Goal: Task Accomplishment & Management: Use online tool/utility

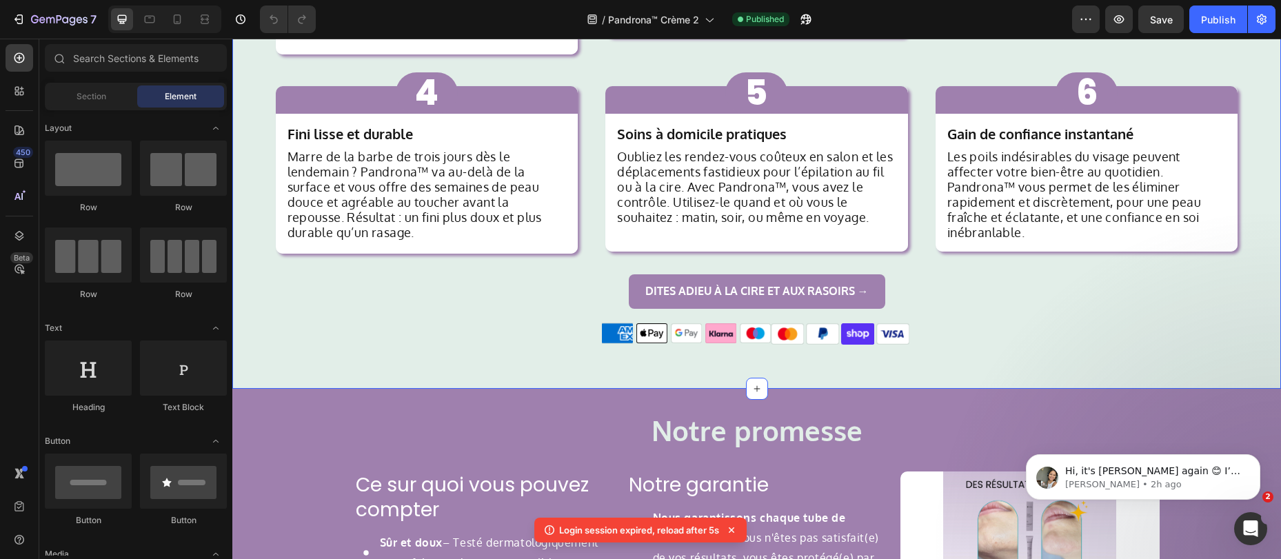
scroll to position [1449, 0]
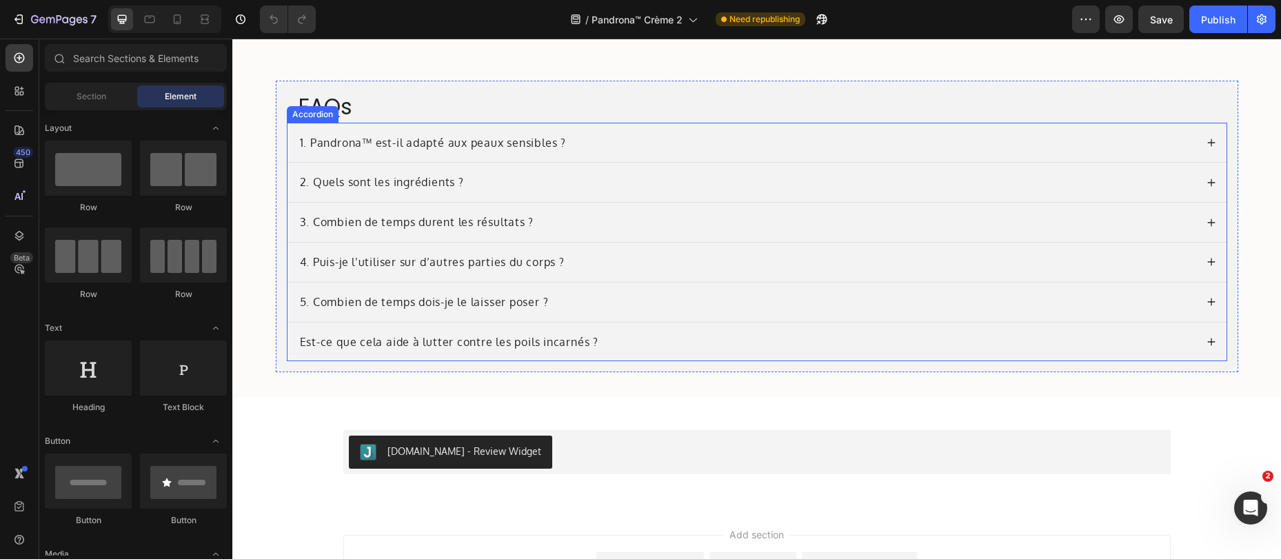
scroll to position [5625, 0]
click at [298, 342] on div "Est-ce que cela aide à lutter contre les poils incarnés ?" at bounding box center [449, 341] width 303 height 19
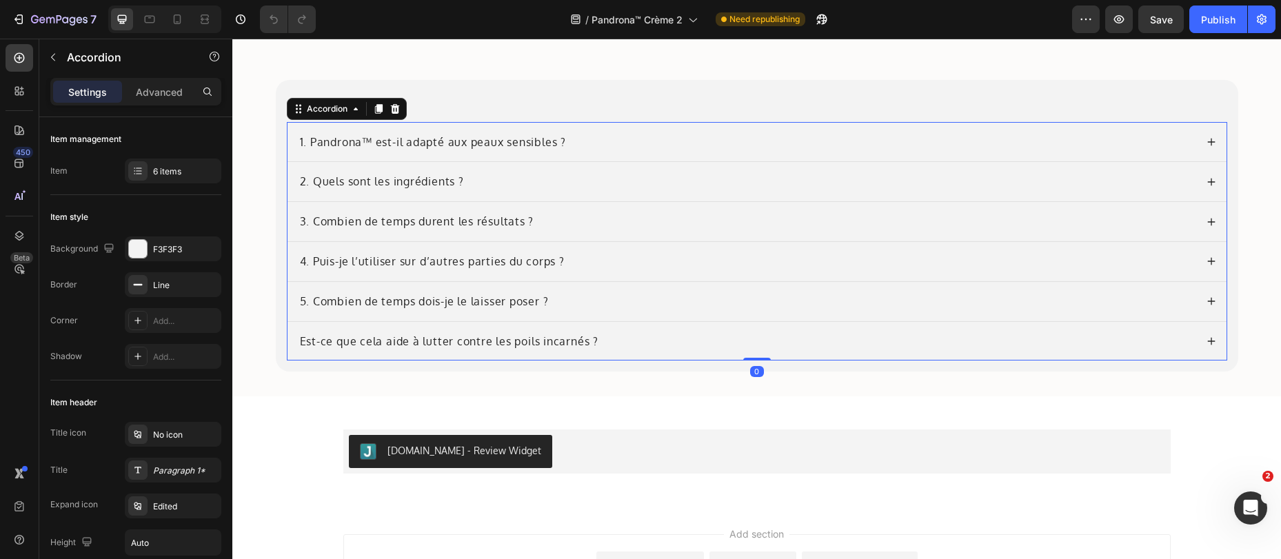
click at [300, 343] on p "Est-ce que cela aide à lutter contre les poils incarnés ?" at bounding box center [449, 341] width 298 height 14
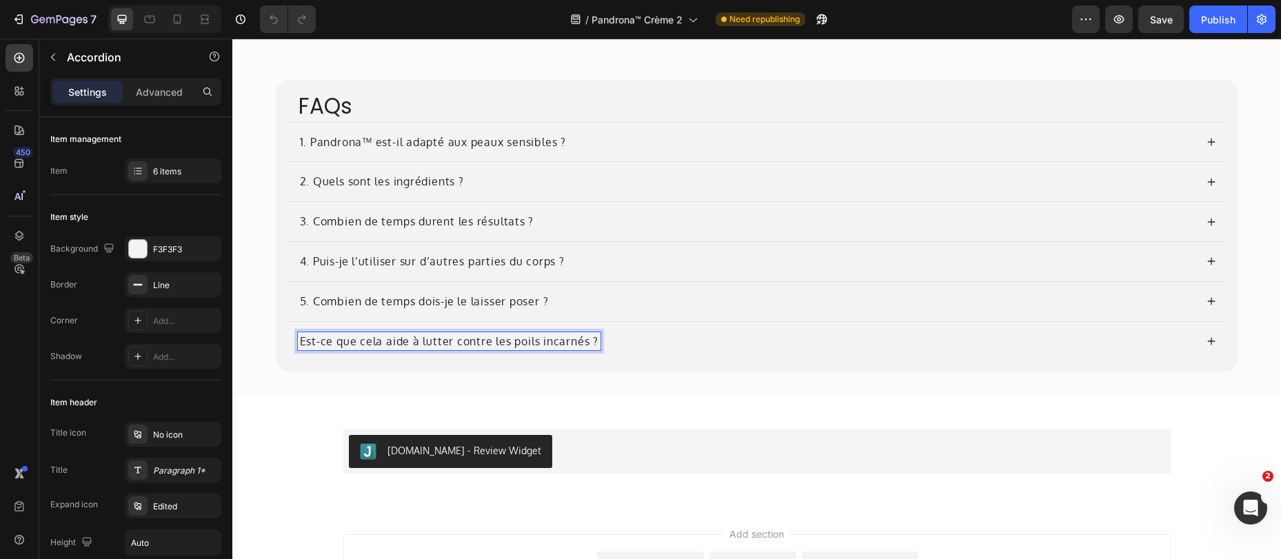
click at [300, 343] on p "Est-ce que cela aide à lutter contre les poils incarnés ?" at bounding box center [449, 341] width 298 height 14
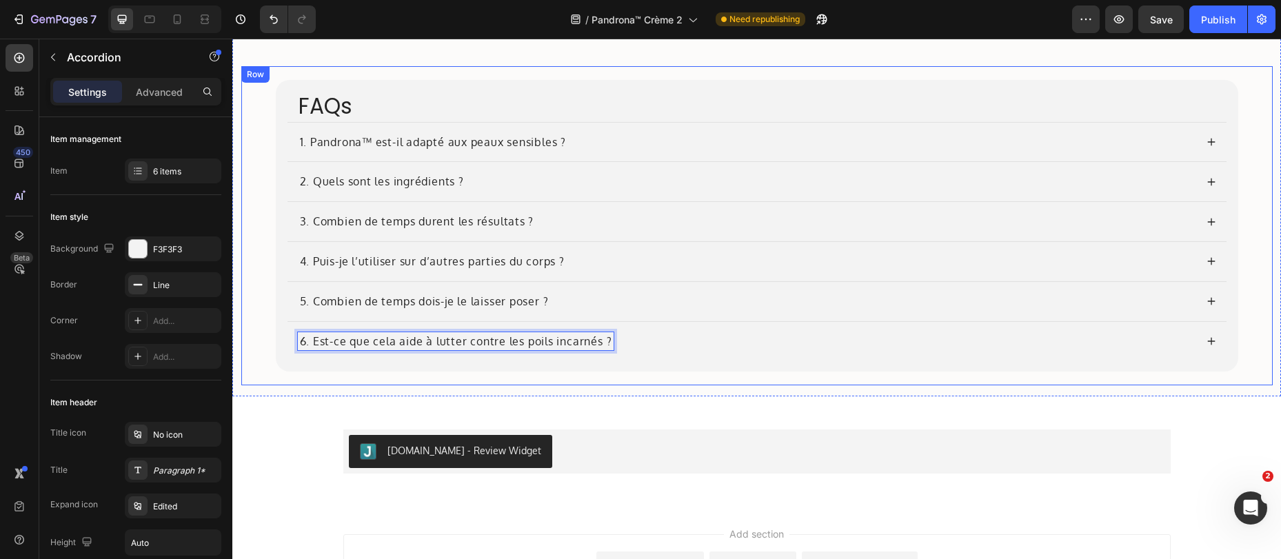
click at [314, 380] on div "FAQs Heading 1. Pandrona™ est-il adapté aux peaux sensibles ? 2. Quels sont les…" at bounding box center [756, 225] width 1031 height 319
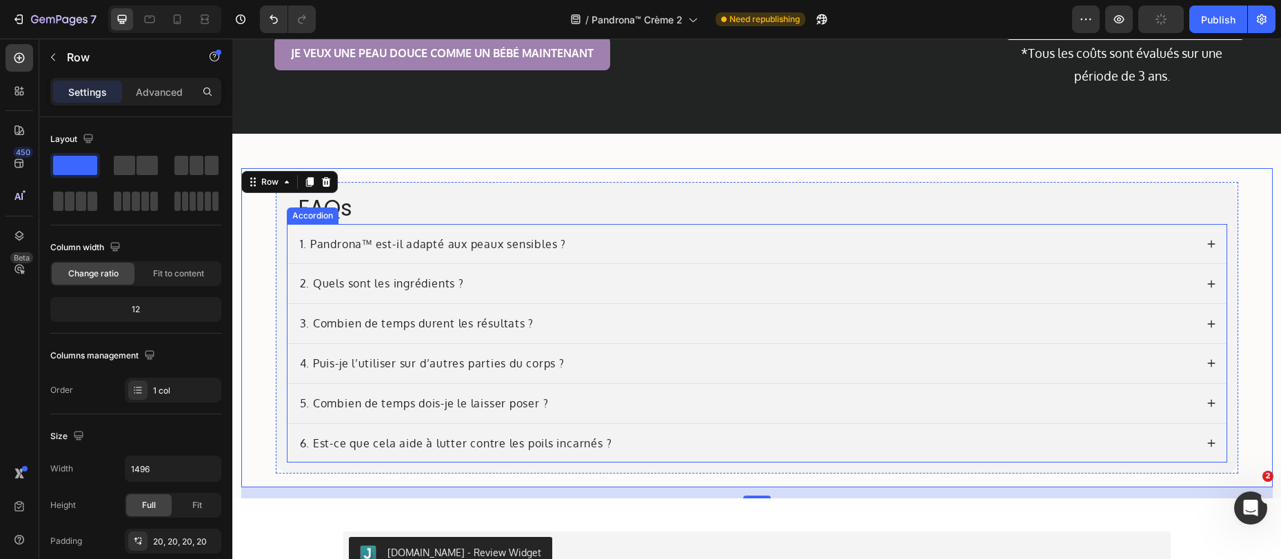
scroll to position [5522, 0]
click at [571, 165] on div "FAQs Heading 1. Pandrona™ est-il adapté aux peaux sensibles ? 2. Quels sont les…" at bounding box center [756, 316] width 1048 height 365
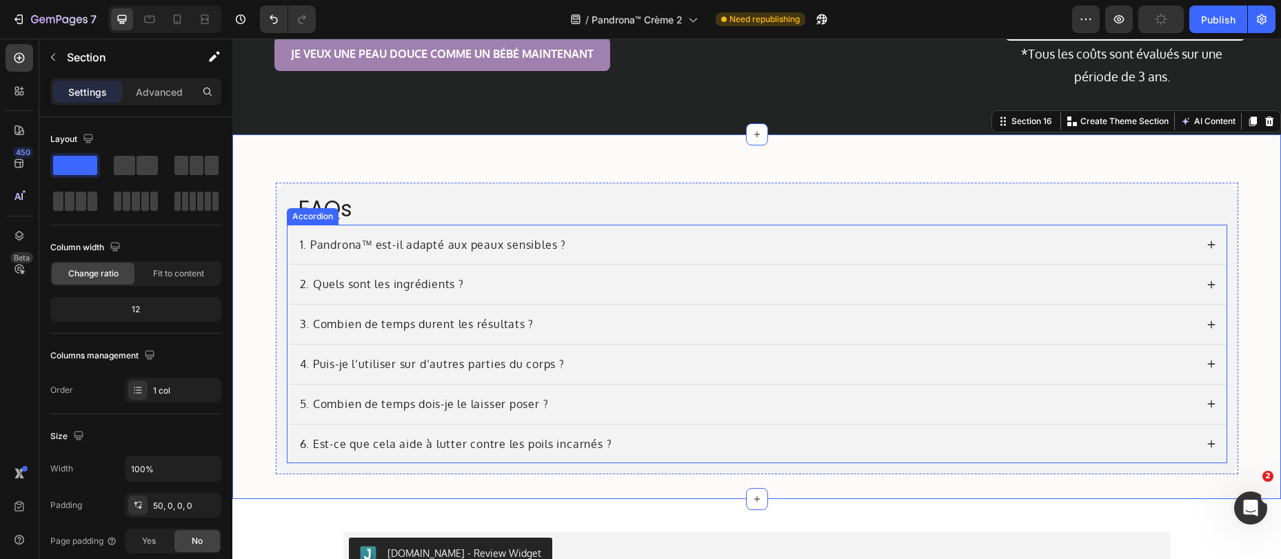
click at [492, 236] on div "1. Pandrona™ est-il adapté aux peaux sensibles ?" at bounding box center [433, 245] width 270 height 19
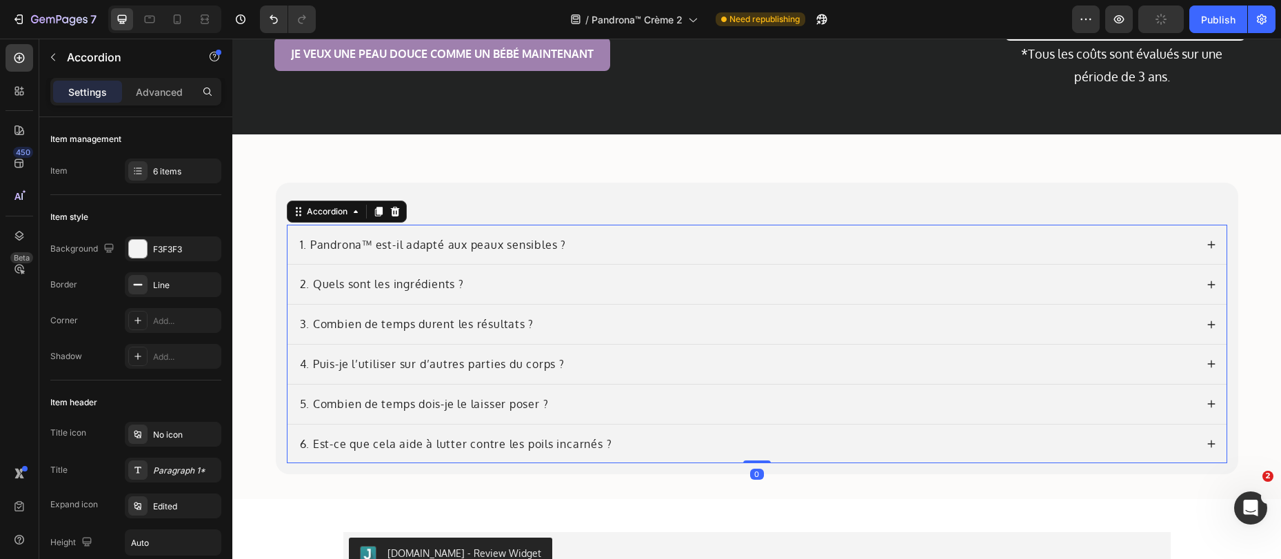
click at [643, 240] on div "1. Pandrona™ est-il adapté aux peaux sensibles ?" at bounding box center [747, 245] width 898 height 19
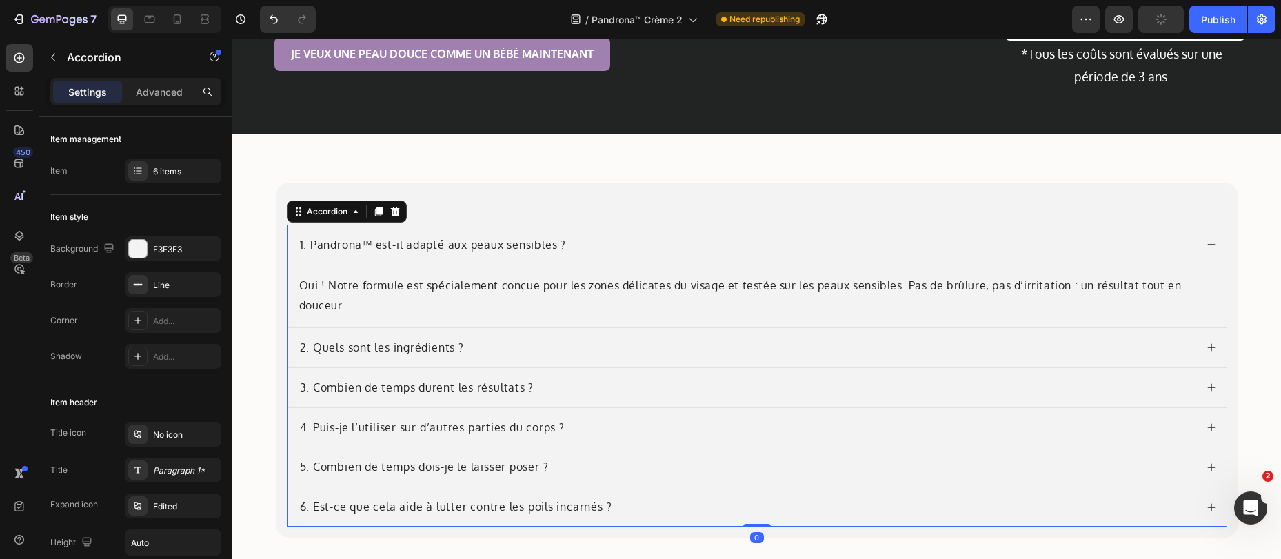
click at [579, 339] on div "2. Quels sont les ingrédients ?" at bounding box center [747, 347] width 898 height 19
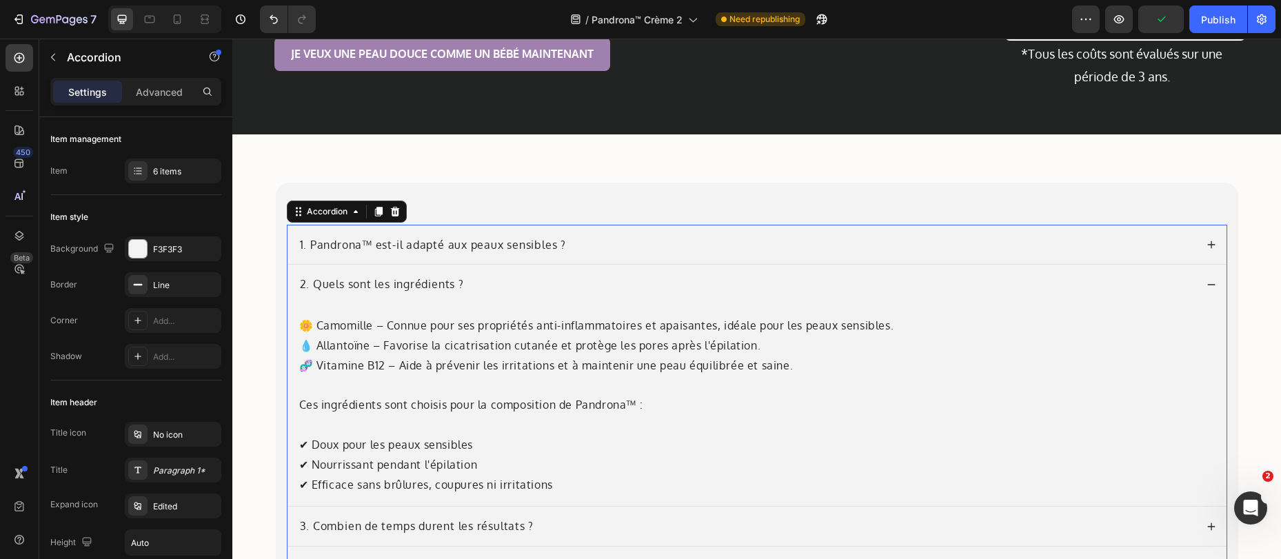
click at [589, 245] on div "1. Pandrona™ est-il adapté aux peaux sensibles ?" at bounding box center [747, 245] width 898 height 19
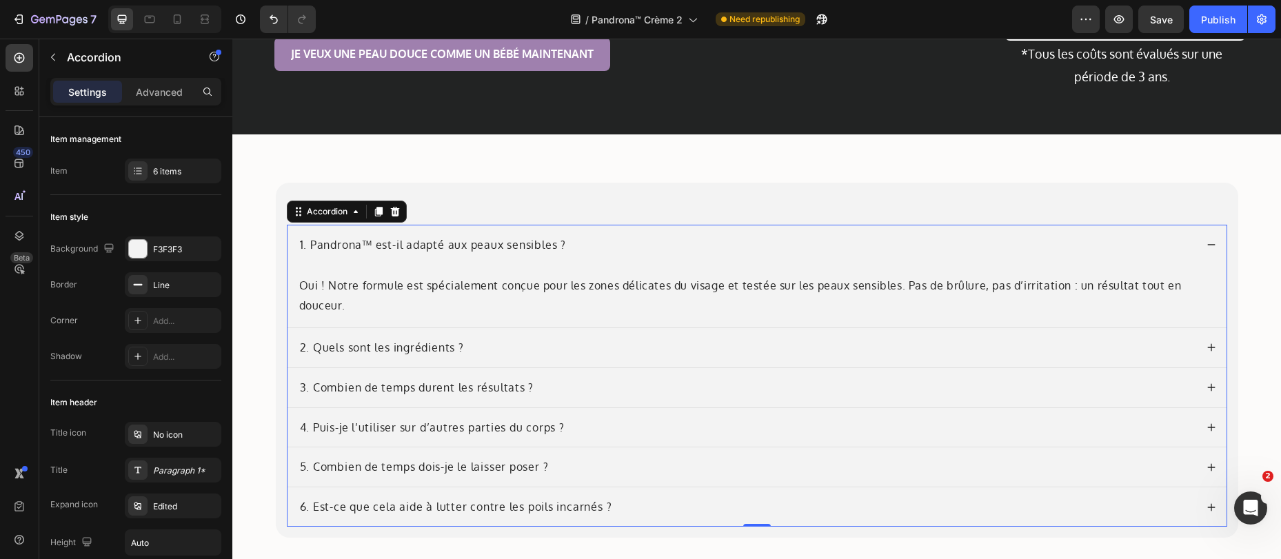
click at [570, 379] on div "3. Combien de temps durent les résultats ?" at bounding box center [747, 387] width 898 height 19
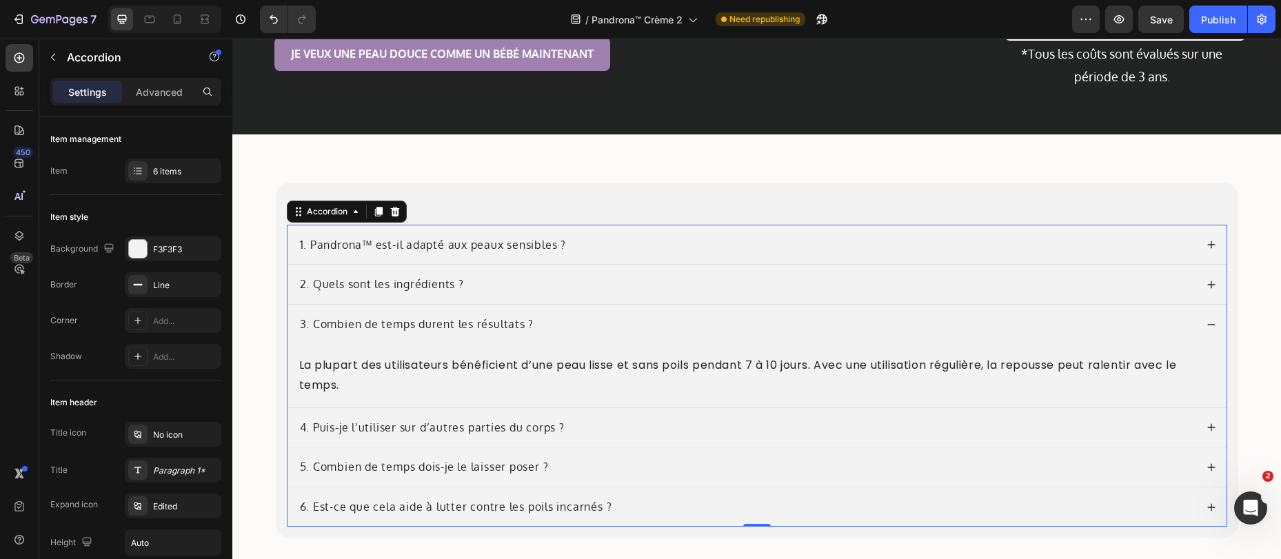
click at [611, 432] on div "4. Puis-je l’utiliser sur d’autres parties du corps ?" at bounding box center [747, 427] width 898 height 19
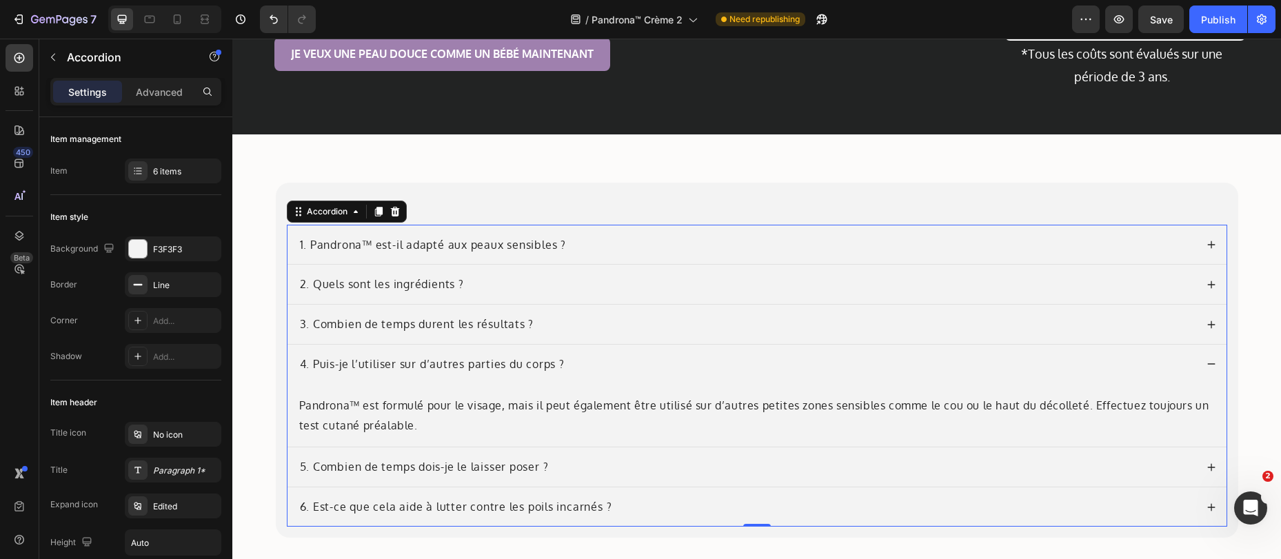
click at [597, 467] on div "5. Combien de temps dois-je le laisser poser ?" at bounding box center [747, 467] width 898 height 19
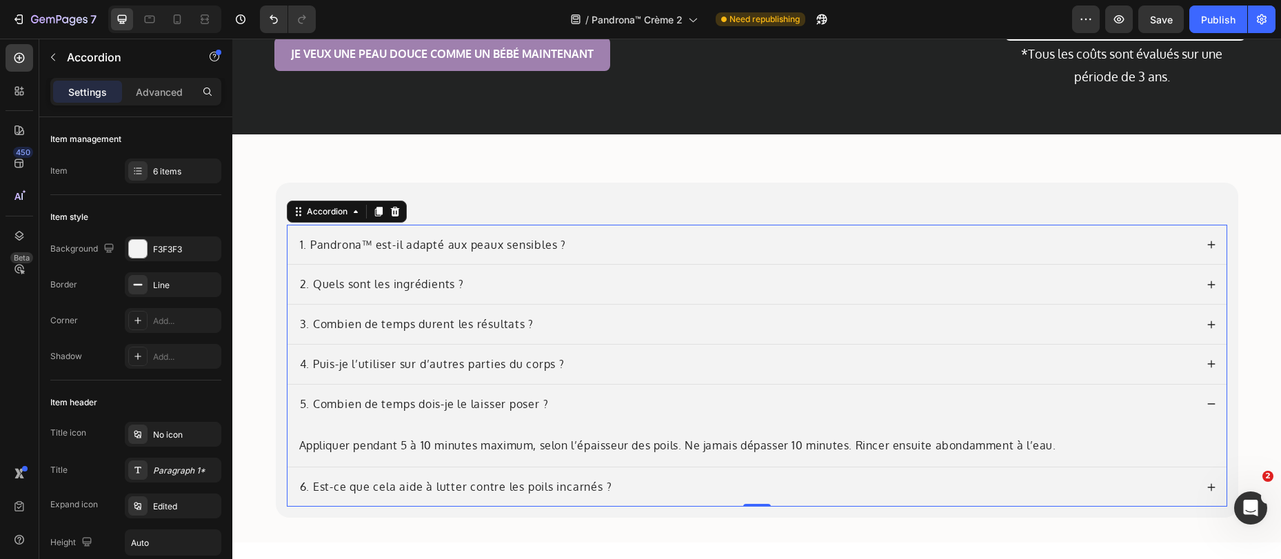
click at [656, 473] on div "6. Est-ce que cela aide à lutter contre les poils incarnés ?" at bounding box center [756, 486] width 939 height 39
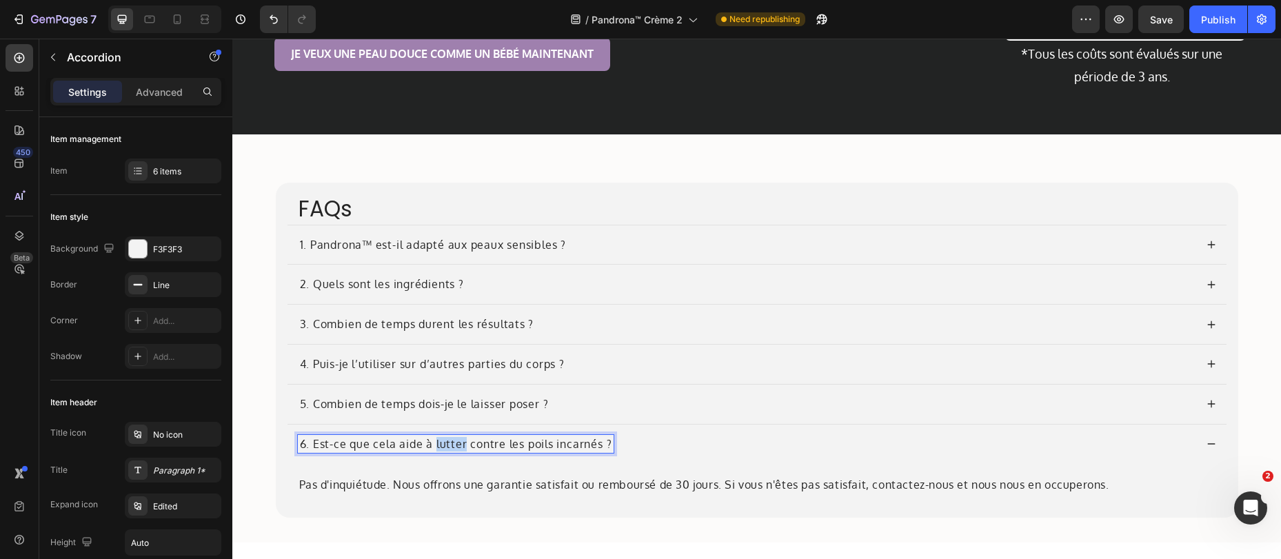
click at [442, 443] on p "6. Est-ce que cela aide à lutter contre les poils incarnés ?" at bounding box center [456, 444] width 312 height 14
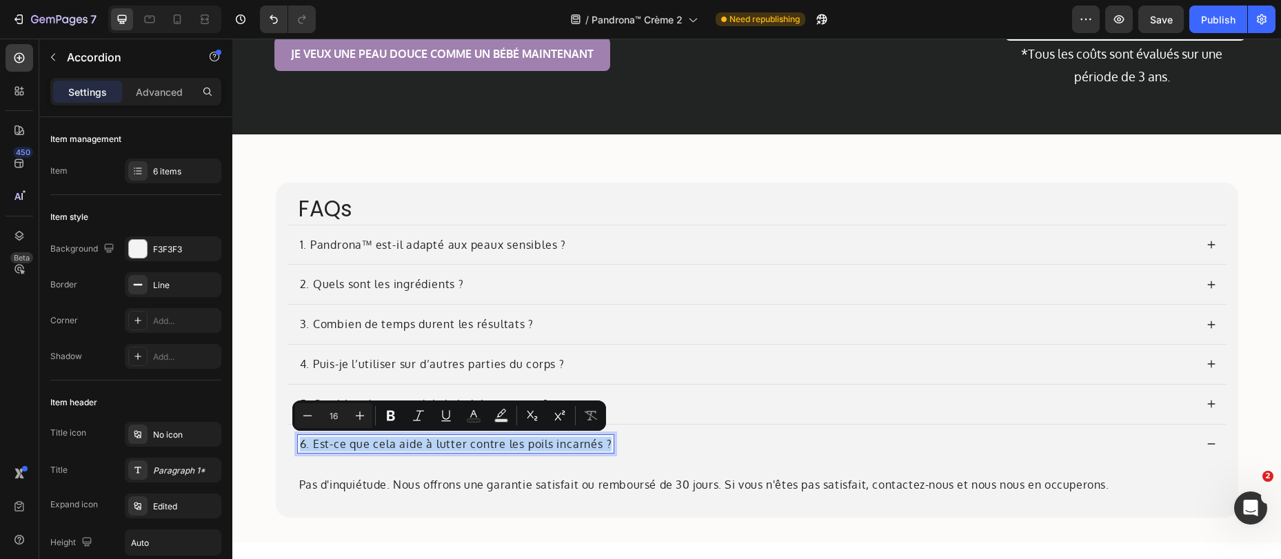
copy p "6. Est-ce que cela aide à lutter contre les poils incarnés ?"
click at [381, 507] on div "FAQs Heading 1. Pandrona™ est-il adapté aux peaux sensibles ? 2. Quels sont les…" at bounding box center [757, 350] width 962 height 335
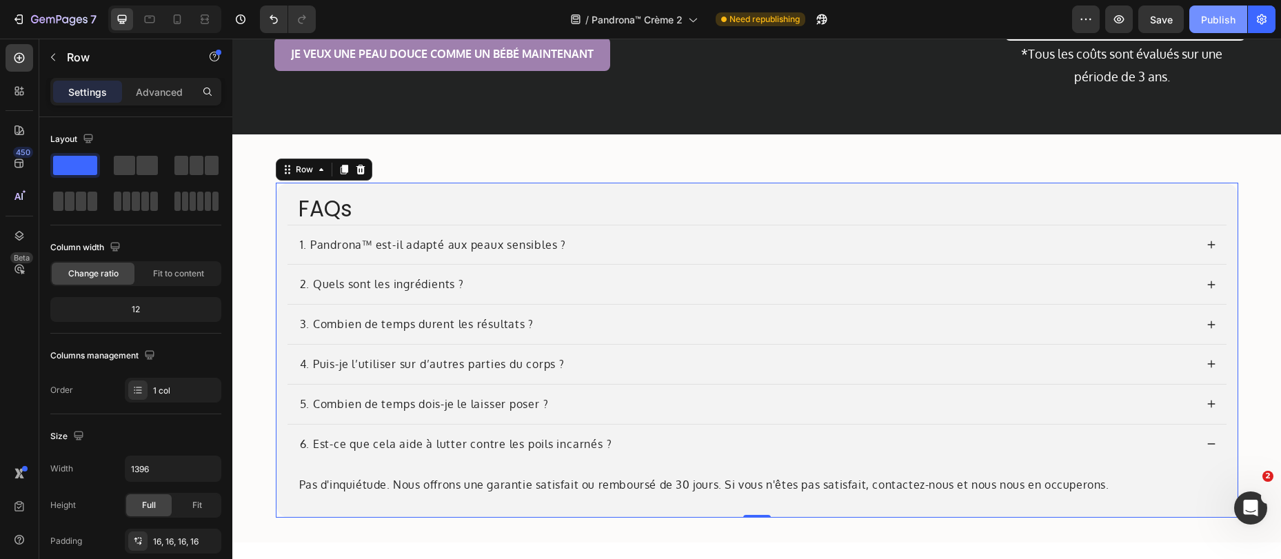
click at [1208, 23] on div "Publish" at bounding box center [1218, 19] width 34 height 14
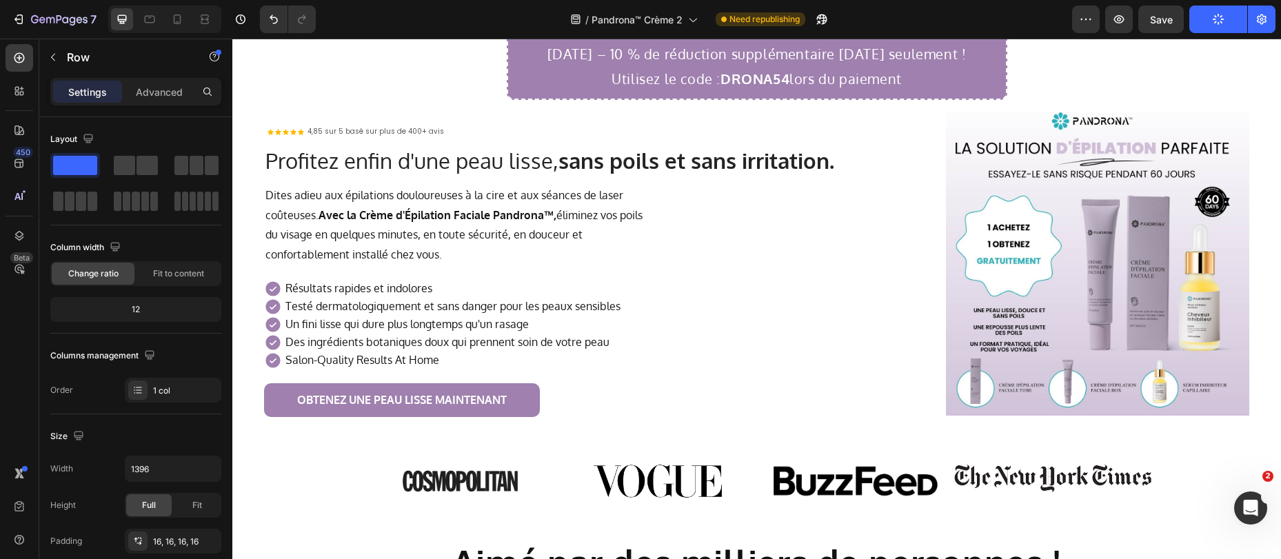
scroll to position [0, 0]
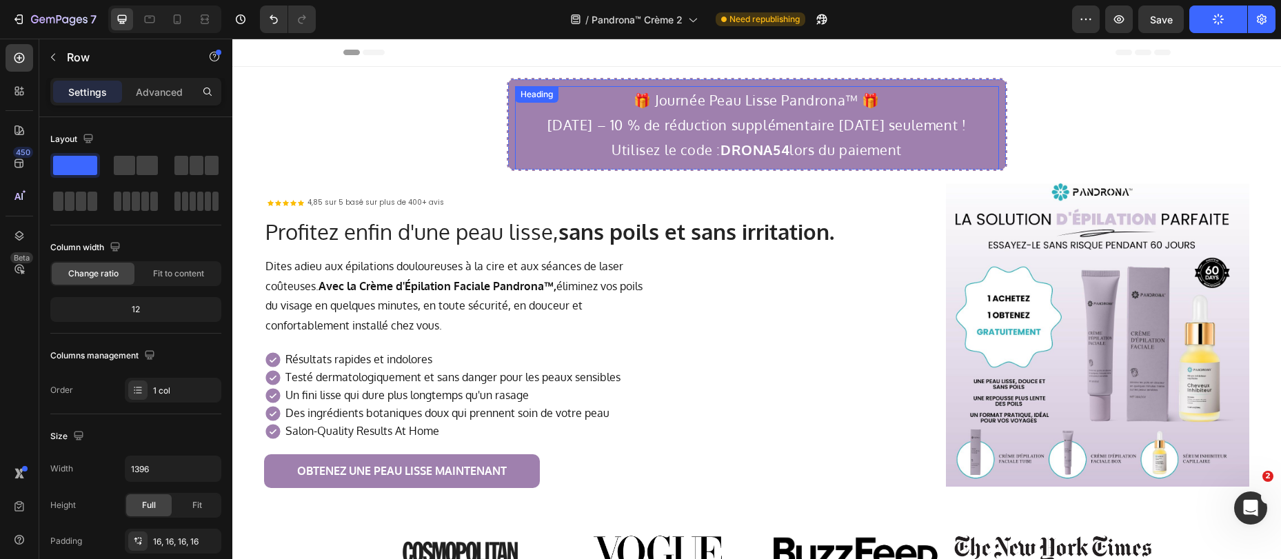
click at [705, 125] on h2 "🎁 Journée Peau Lisse Pandrona™ 🎁 [DATE] – 10 % de réduction supplémentaire [DAT…" at bounding box center [757, 124] width 484 height 77
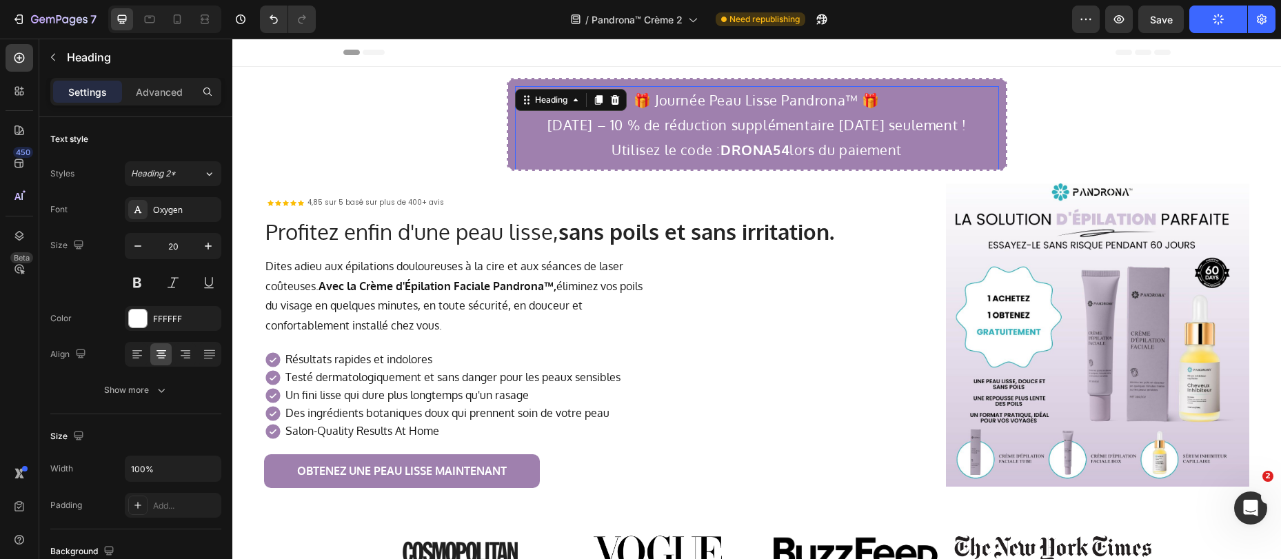
click at [586, 132] on h2 "🎁 Journée Peau Lisse Pandrona™ 🎁 [DATE] – 10 % de réduction supplémentaire [DAT…" at bounding box center [757, 124] width 484 height 77
click at [567, 134] on p "🎁 Journée Peau Lisse Pandrona™ 🎁 [DATE] – 10 % de réduction supplémentaire [DAT…" at bounding box center [756, 125] width 481 height 74
click at [525, 130] on p "🎁 Journée Peau Lisse Pandrona™ 🎁 [DATE] – 10 % de réduction supplémentaire [DAT…" at bounding box center [756, 125] width 481 height 74
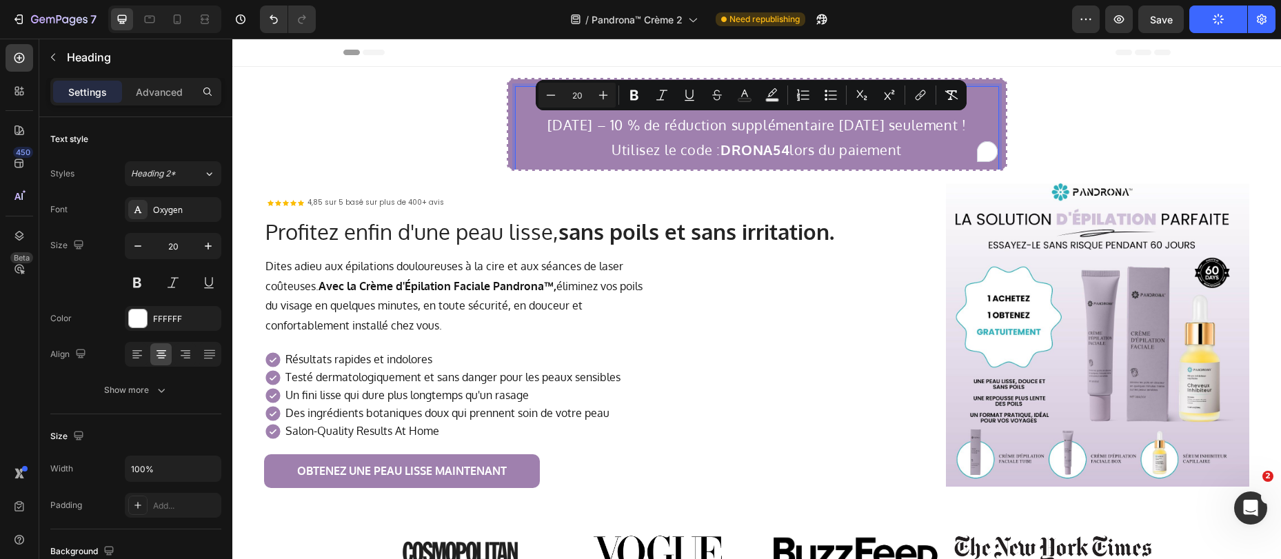
drag, startPoint x: 512, startPoint y: 128, endPoint x: 929, endPoint y: 160, distance: 417.6
click at [929, 160] on p "🎁 Journée Peau Lisse Pandrona™ 🎁 [DATE] – 10 % de réduction supplémentaire [DAT…" at bounding box center [756, 125] width 481 height 74
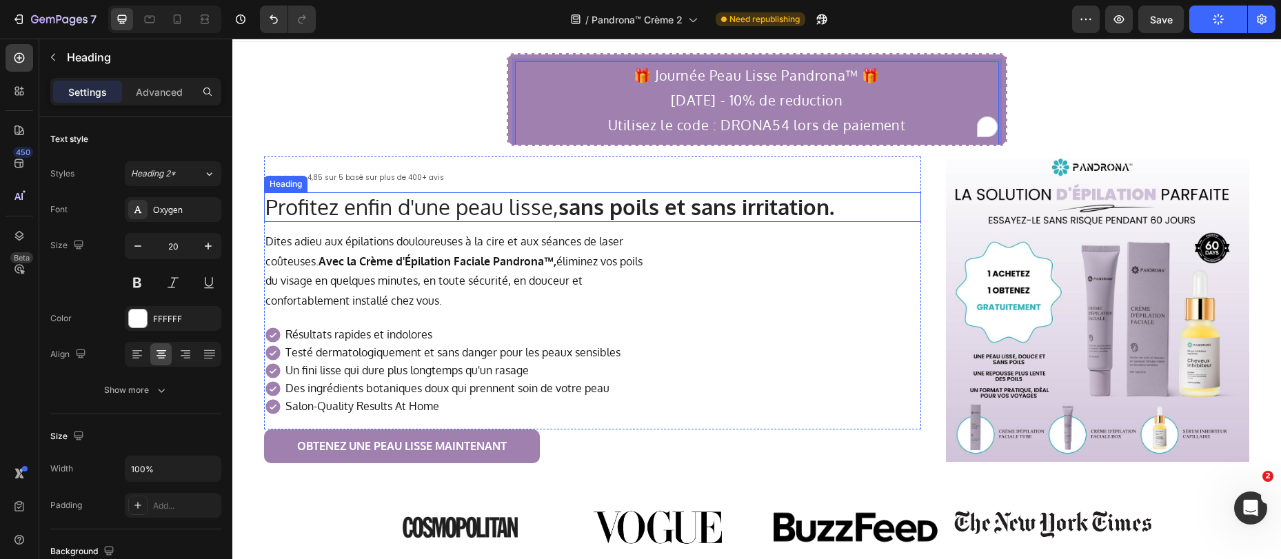
scroll to position [27, 0]
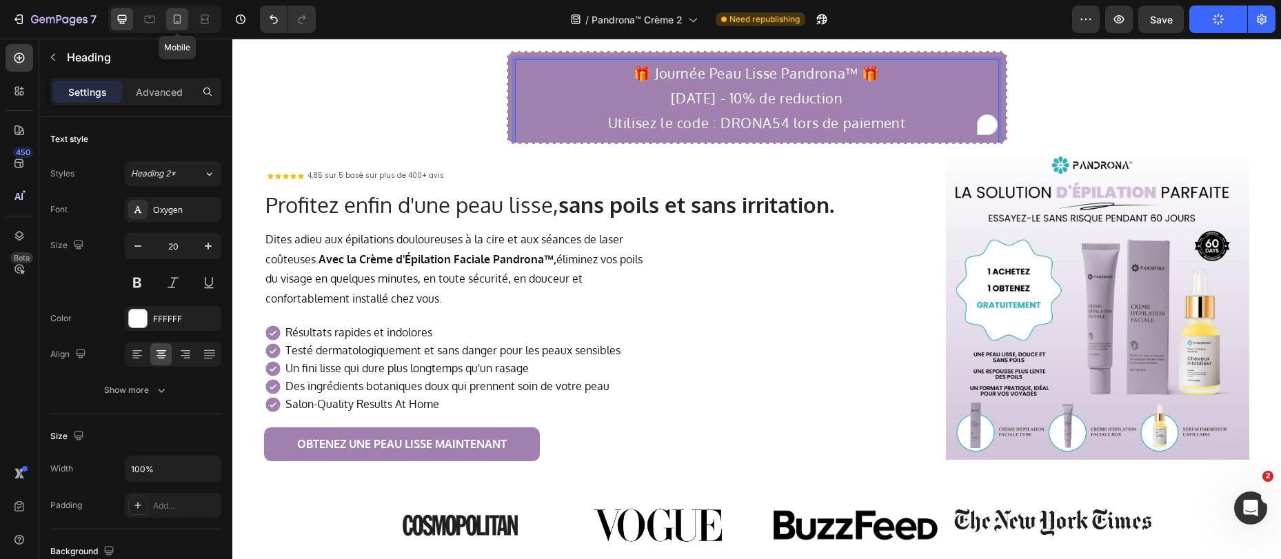
click at [168, 18] on div at bounding box center [177, 19] width 22 height 22
type input "13"
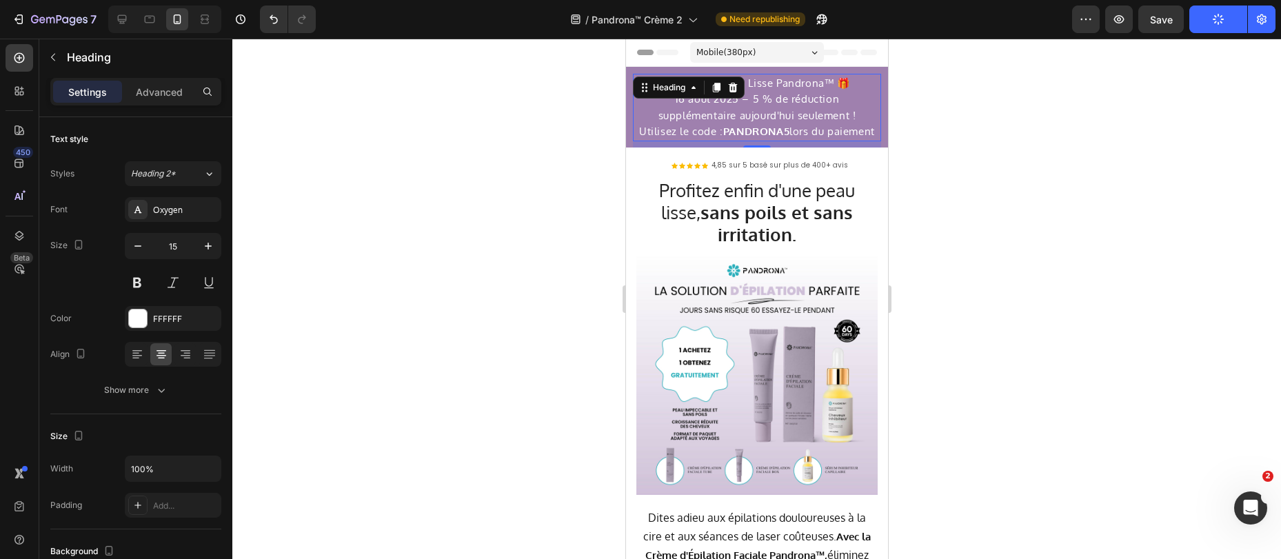
click at [733, 117] on h2 "🎁 Journée Peau Lisse Pandrona™ 🎁 [DATE] – 5 % de réduction supplémentaire [DATE…" at bounding box center [756, 108] width 248 height 68
click at [812, 105] on h2 "🎁 Journée Peau Lisse Pandrona™ 🎁 [DATE] – 5 % de réduction supplémentaire [DATE…" at bounding box center [756, 108] width 248 height 68
drag, startPoint x: 672, startPoint y: 99, endPoint x: 793, endPoint y: 158, distance: 134.4
click at [793, 148] on div "🎁 Journée Peau Lisse Pandrona™ 🎁 [DATE] – 5 % de réduction supplémentaire [DATE…" at bounding box center [756, 111] width 248 height 74
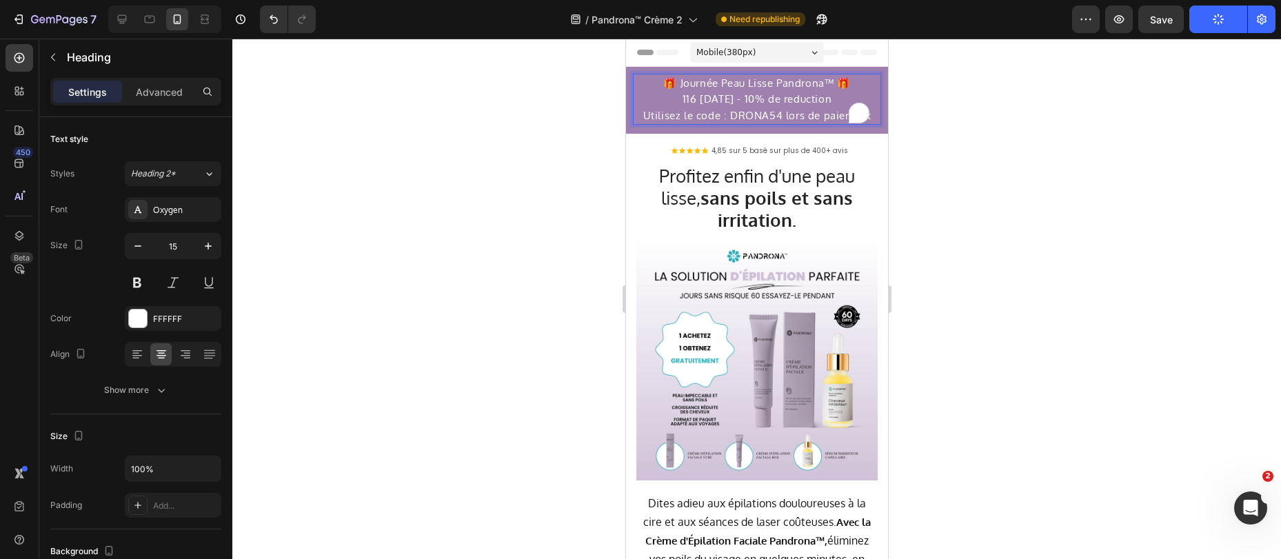
click at [671, 101] on p "🎁 Journée Peau Lisse Pandrona™ 🎁 116 [DATE] - 10% de reduction" at bounding box center [756, 91] width 245 height 32
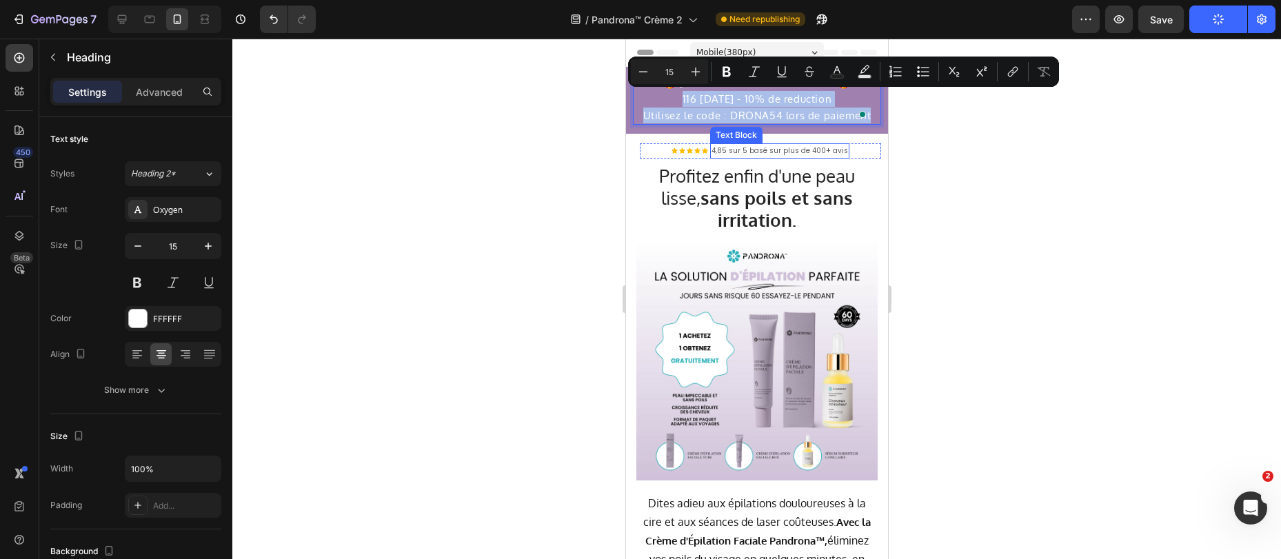
drag, startPoint x: 663, startPoint y: 94, endPoint x: 838, endPoint y: 144, distance: 182.0
click at [838, 144] on div "🎁 Journée Peau Lisse Pandrona™ 🎁 116 [DATE] - 10% de reduction Utilisez le code…" at bounding box center [756, 448] width 262 height 762
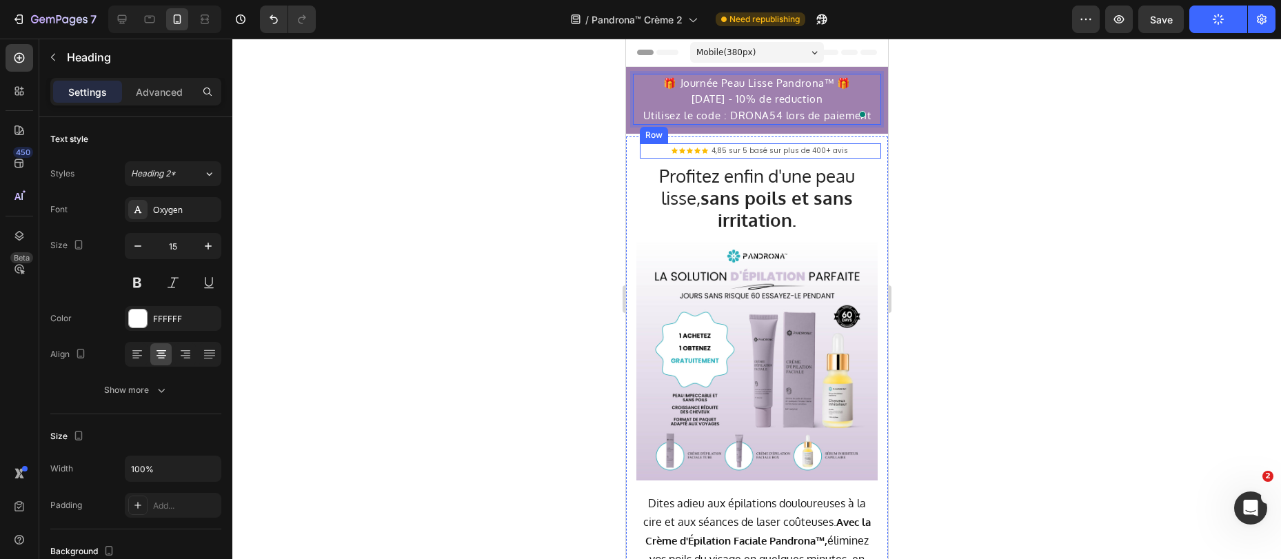
click at [981, 159] on div at bounding box center [756, 299] width 1048 height 520
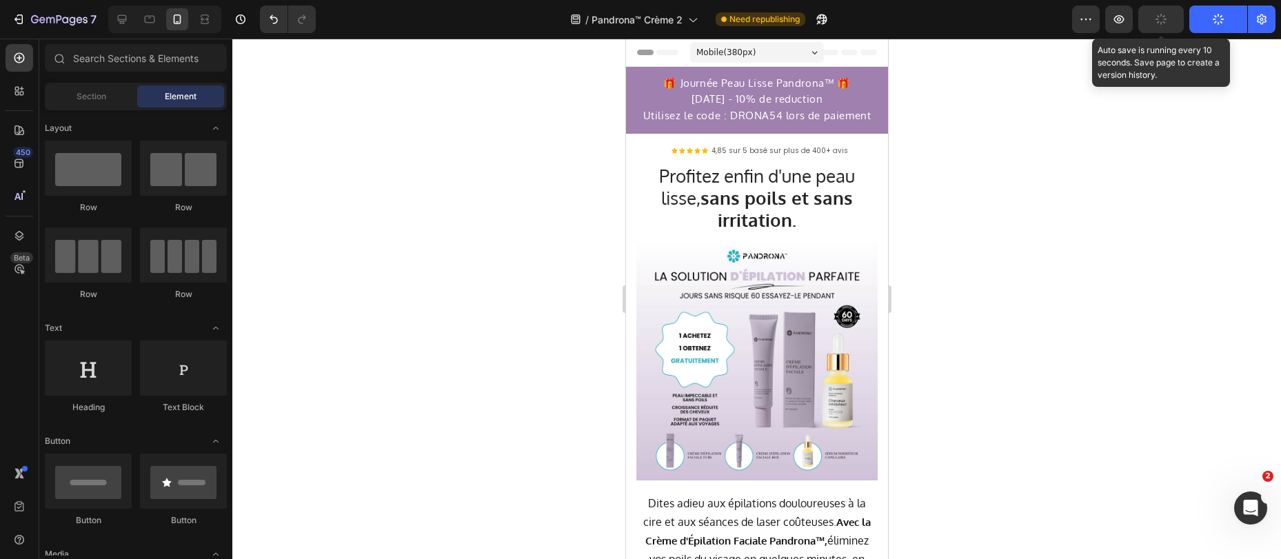
click at [1175, 19] on button "button" at bounding box center [1160, 20] width 45 height 28
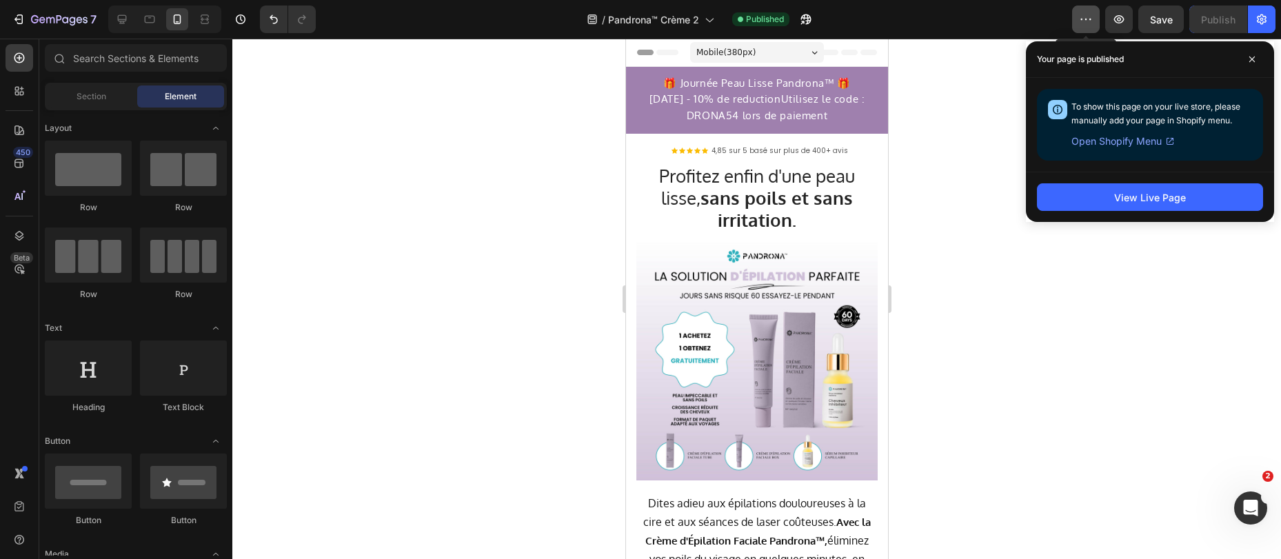
click at [1080, 21] on icon "button" at bounding box center [1086, 19] width 14 height 14
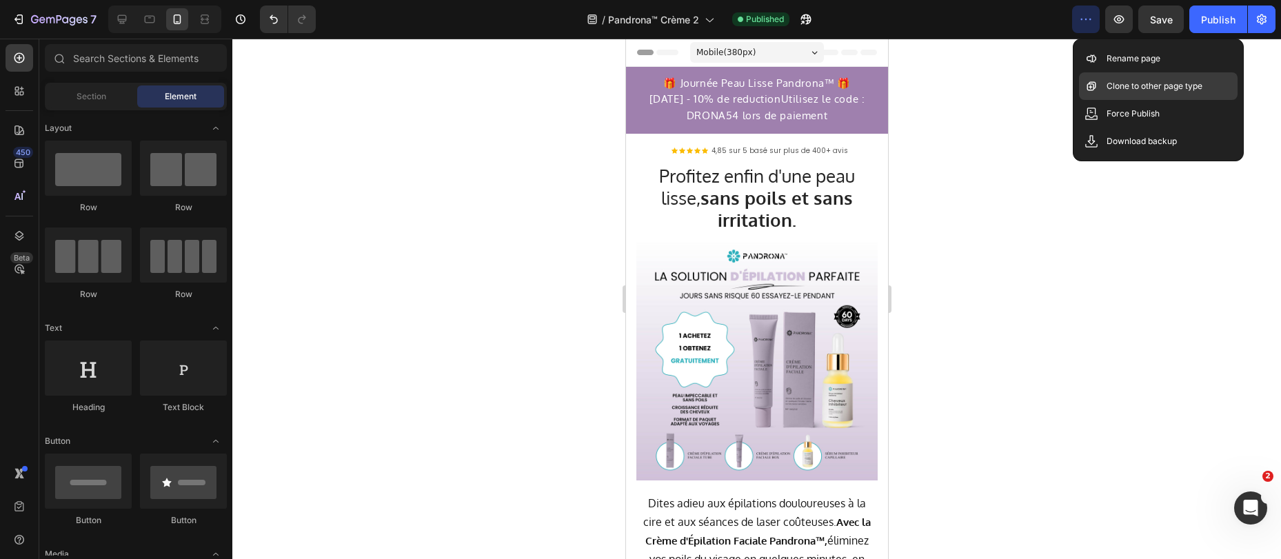
click at [1124, 84] on p "Clone to other page type" at bounding box center [1154, 86] width 96 height 14
click at [1146, 83] on p "Clone to other page type" at bounding box center [1154, 86] width 96 height 14
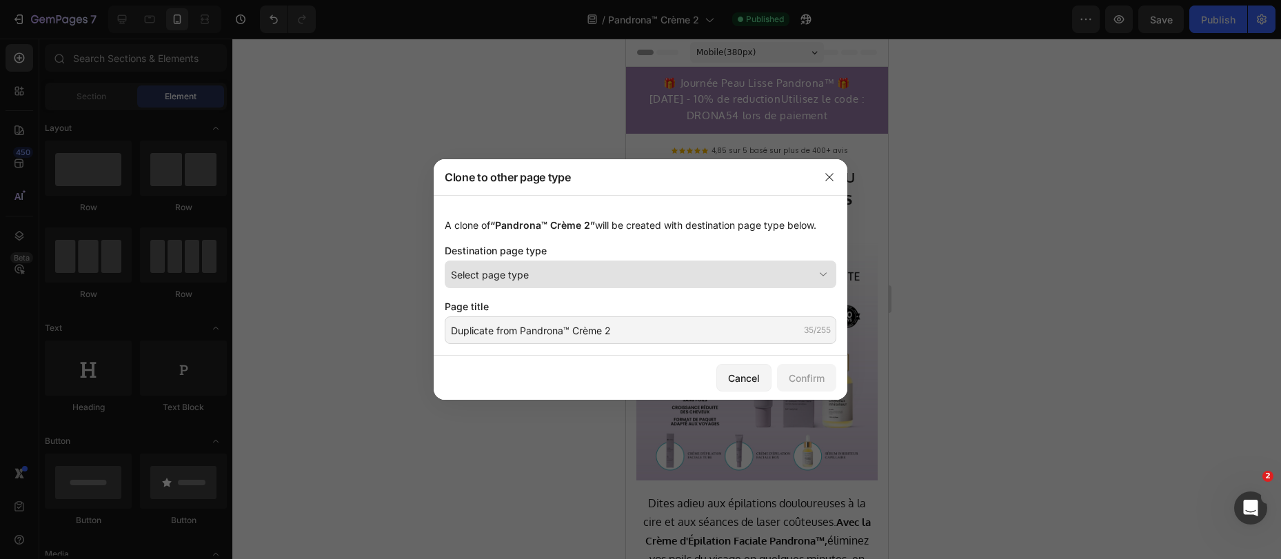
click at [516, 272] on span "Select page type" at bounding box center [490, 274] width 78 height 14
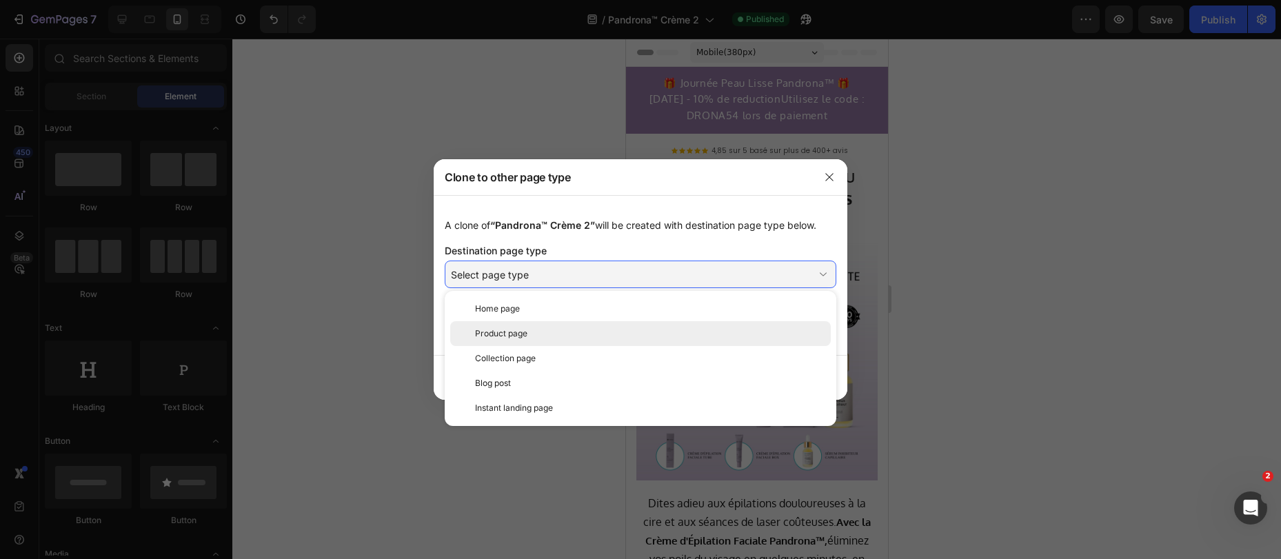
click at [514, 338] on span "Product page" at bounding box center [501, 333] width 52 height 12
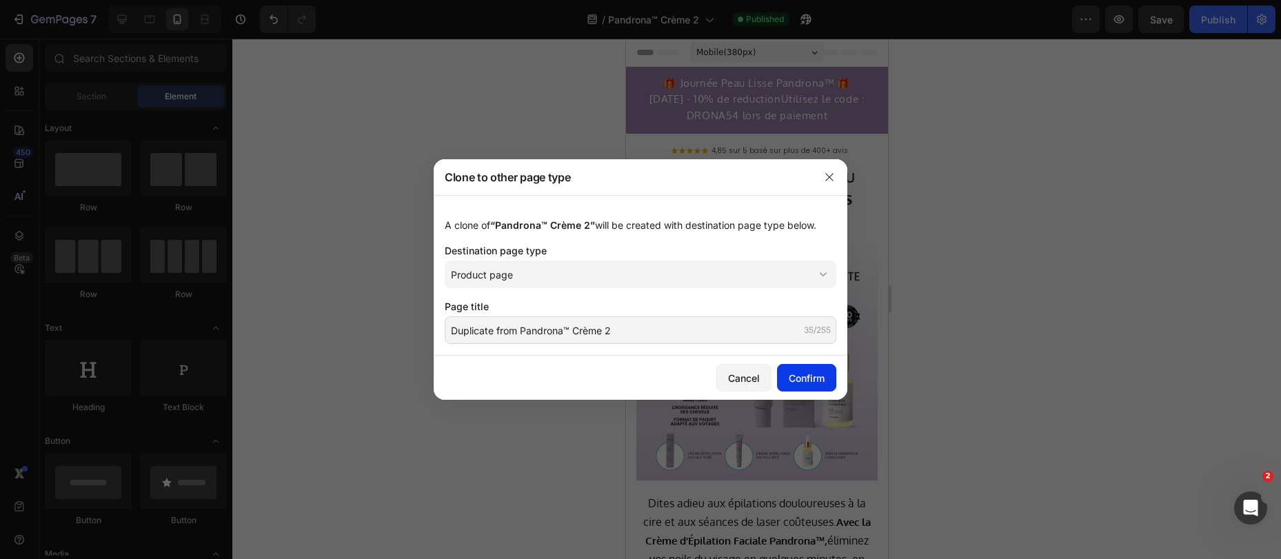
click at [793, 371] on div "Confirm" at bounding box center [807, 378] width 36 height 14
click at [802, 381] on div "Confirm" at bounding box center [807, 378] width 36 height 14
